Goal: Check status: Check status

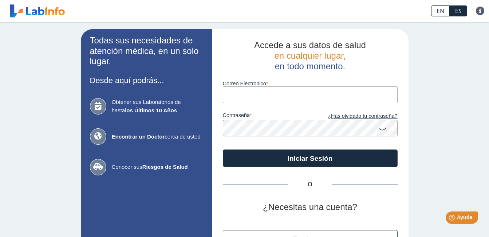
click at [235, 96] on input "Correo Electronico" at bounding box center [310, 94] width 175 height 16
type input "[PERSON_NAME][EMAIL_ADDRESS][PERSON_NAME][DOMAIN_NAME]"
click at [223, 149] on button "Iniciar Sesión" at bounding box center [310, 157] width 175 height 17
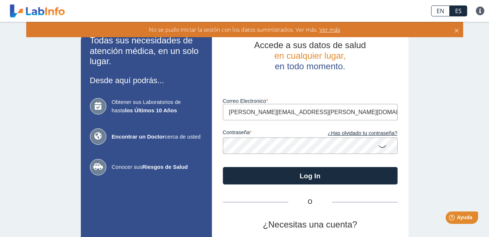
click at [409, 141] on div "Todas sus necesidades de atención médica, en un solo lugar. Desde aquí podrás..…" at bounding box center [244, 161] width 489 height 279
click at [420, 145] on div "Todas sus necesidades de atención médica, en un solo lugar. Desde aquí podrás..…" at bounding box center [244, 161] width 489 height 279
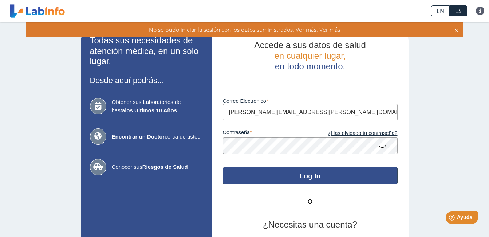
click at [301, 180] on button "Log In" at bounding box center [310, 175] width 175 height 17
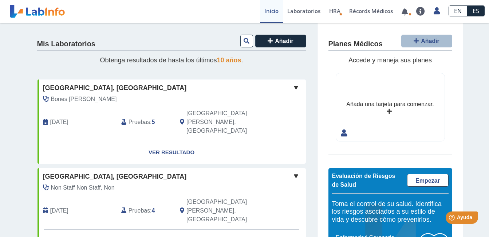
click at [114, 99] on div "Bones [PERSON_NAME]" at bounding box center [155, 99] width 235 height 9
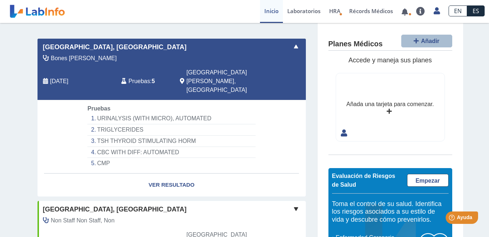
scroll to position [31, 0]
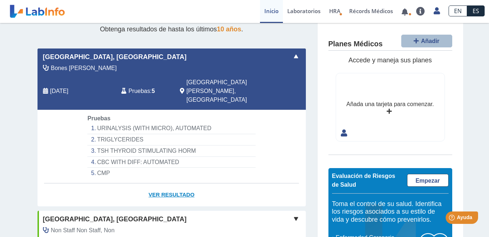
click at [172, 183] on link "Ver Resultado" at bounding box center [172, 194] width 269 height 23
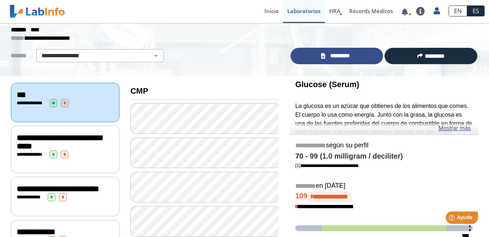
click at [337, 55] on span "*********" at bounding box center [340, 56] width 25 height 8
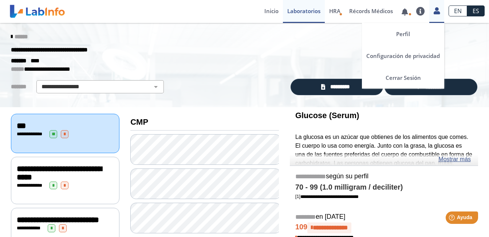
click at [437, 10] on icon at bounding box center [437, 10] width 6 height 5
click at [399, 78] on link "Cerrar Sesión" at bounding box center [403, 78] width 82 height 22
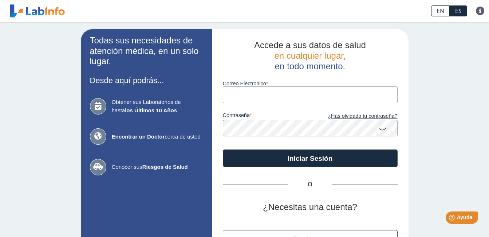
click at [249, 97] on input "Correo Electronico" at bounding box center [310, 94] width 175 height 16
type input "[EMAIL_ADDRESS][DOMAIN_NAME]"
click at [450, 110] on div "Todas sus necesidades de atención médica, en un solo lugar. Desde aquí podrás..…" at bounding box center [244, 152] width 489 height 261
click at [426, 142] on div "Todas sus necesidades de atención médica, en un solo lugar. Desde aquí podrás..…" at bounding box center [244, 152] width 489 height 261
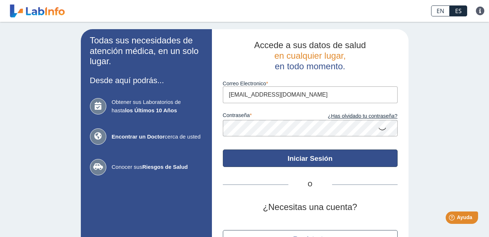
click at [335, 161] on button "Iniciar Sesión" at bounding box center [310, 157] width 175 height 17
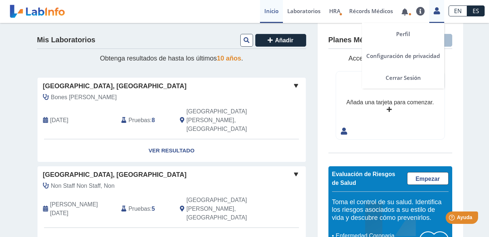
click at [437, 13] on icon at bounding box center [437, 10] width 6 height 5
click at [403, 76] on link "Cerrar Sesión" at bounding box center [403, 78] width 82 height 22
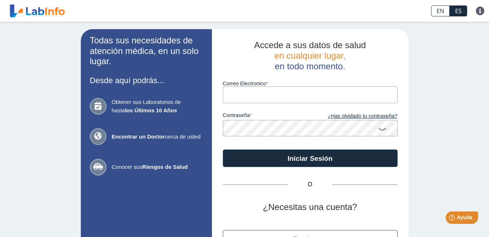
click at [276, 95] on input "Correo Electronico" at bounding box center [310, 94] width 175 height 16
type input "[PERSON_NAME][EMAIL_ADDRESS][PERSON_NAME][DOMAIN_NAME]"
click at [442, 103] on div "Todas sus necesidades de atención médica, en un solo lugar. Desde aquí podrás..…" at bounding box center [244, 152] width 489 height 261
click at [410, 122] on div "Todas sus necesidades de atención médica, en un solo lugar. Desde aquí podrás..…" at bounding box center [244, 152] width 489 height 261
click at [462, 123] on div "Todas sus necesidades de atención médica, en un solo lugar. Desde aquí podrás..…" at bounding box center [244, 152] width 489 height 261
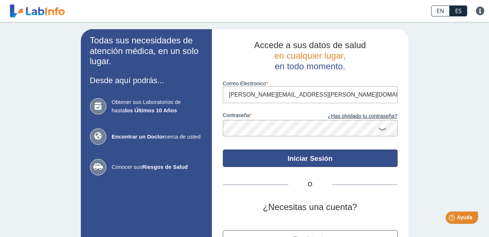
click at [312, 158] on button "Iniciar Sesión" at bounding box center [310, 157] width 175 height 17
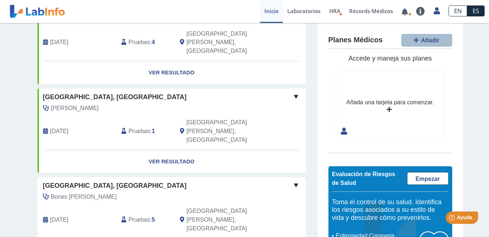
scroll to position [260, 0]
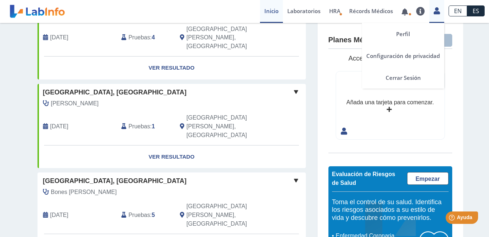
click at [436, 12] on icon at bounding box center [437, 10] width 6 height 5
click at [398, 76] on link "Cerrar Sesión" at bounding box center [403, 78] width 82 height 22
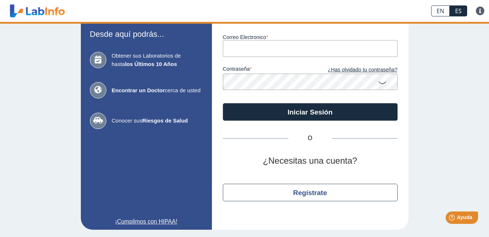
scroll to position [47, 0]
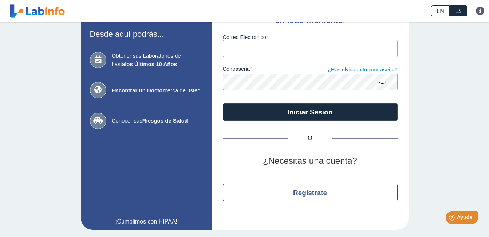
drag, startPoint x: 398, startPoint y: 76, endPoint x: 309, endPoint y: 70, distance: 89.8
click at [235, 52] on input "Correo Electronico" at bounding box center [310, 48] width 175 height 16
drag, startPoint x: 365, startPoint y: 62, endPoint x: 370, endPoint y: 61, distance: 5.2
click at [365, 62] on div "contraseña ¿Has olvidado tu contraseña?" at bounding box center [310, 74] width 175 height 34
drag, startPoint x: 265, startPoint y: 51, endPoint x: 415, endPoint y: 47, distance: 150.2
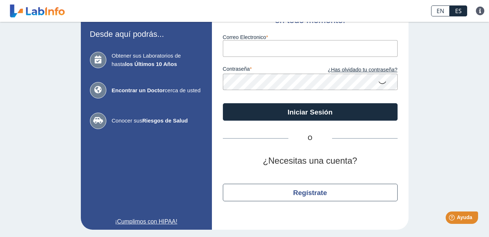
click at [415, 47] on div "Todas sus necesidades de atención médica, en un solo lugar. Desde aquí podrás..…" at bounding box center [244, 106] width 489 height 261
type input "[EMAIL_ADDRESS][DOMAIN_NAME]"
click at [440, 75] on div "Todas sus necesidades de atención médica, en un solo lugar. Desde aquí podrás..…" at bounding box center [244, 106] width 489 height 261
click at [416, 120] on div "Todas sus necesidades de atención médica, en un solo lugar. Desde aquí podrás..…" at bounding box center [244, 106] width 489 height 261
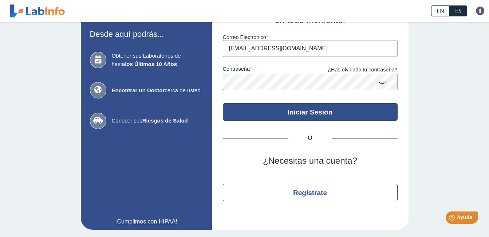
click at [305, 114] on button "Iniciar Sesión" at bounding box center [310, 111] width 175 height 17
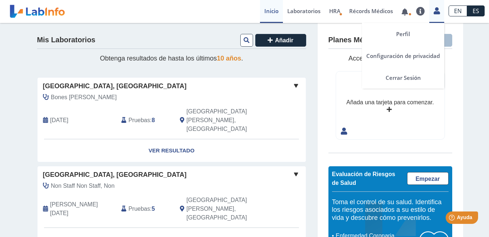
click at [439, 11] on icon at bounding box center [437, 10] width 6 height 5
click at [398, 80] on link "Cerrar Sesión" at bounding box center [403, 78] width 82 height 22
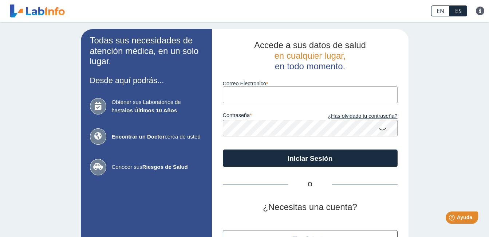
click at [288, 91] on input "Correo Electronico" at bounding box center [310, 94] width 175 height 16
click at [428, 126] on div "Todas sus necesidades de atención médica, en un solo lugar. Desde aquí podrás..…" at bounding box center [244, 152] width 489 height 261
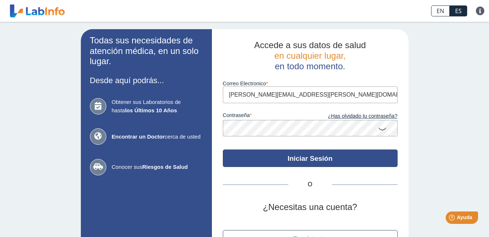
click at [312, 161] on button "Iniciar Sesión" at bounding box center [310, 157] width 175 height 17
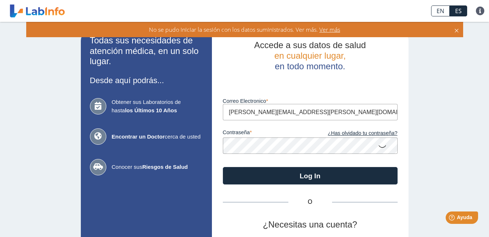
click at [300, 113] on input "[PERSON_NAME][EMAIL_ADDRESS][PERSON_NAME][DOMAIN_NAME]" at bounding box center [310, 112] width 175 height 16
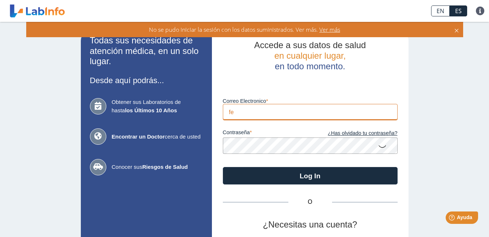
type input "f"
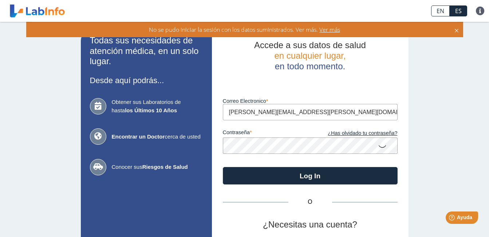
type input "[PERSON_NAME][EMAIL_ADDRESS][PERSON_NAME][DOMAIN_NAME]"
click at [414, 124] on div "Todas sus necesidades de atención médica, en un solo lugar. Desde aquí podrás..…" at bounding box center [244, 161] width 489 height 279
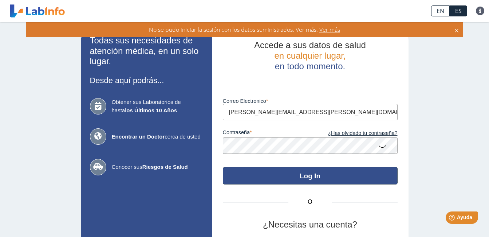
drag, startPoint x: 430, startPoint y: 147, endPoint x: 334, endPoint y: 176, distance: 100.5
click at [334, 176] on div "Todas sus necesidades de atención médica, en un solo lugar. Desde aquí podrás..…" at bounding box center [244, 161] width 489 height 279
click at [334, 176] on button "Log In" at bounding box center [310, 175] width 175 height 17
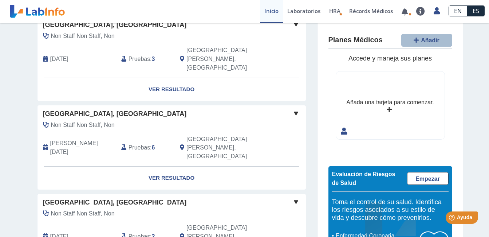
scroll to position [594, 0]
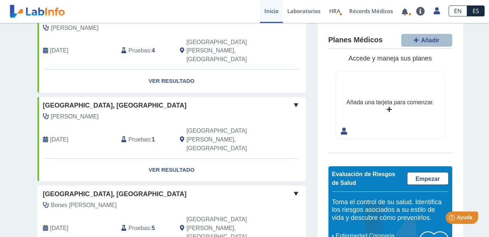
scroll to position [248, 0]
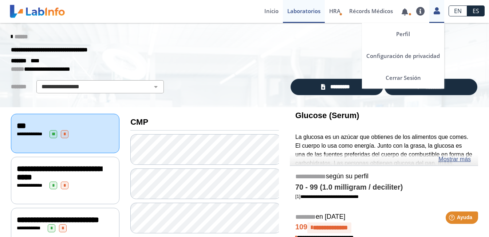
click at [439, 15] on div "Perfil Configuración de privacidad Cerrar Sesión" at bounding box center [437, 11] width 15 height 23
click at [395, 79] on link "Cerrar Sesión" at bounding box center [403, 78] width 82 height 22
